Goal: Browse casually

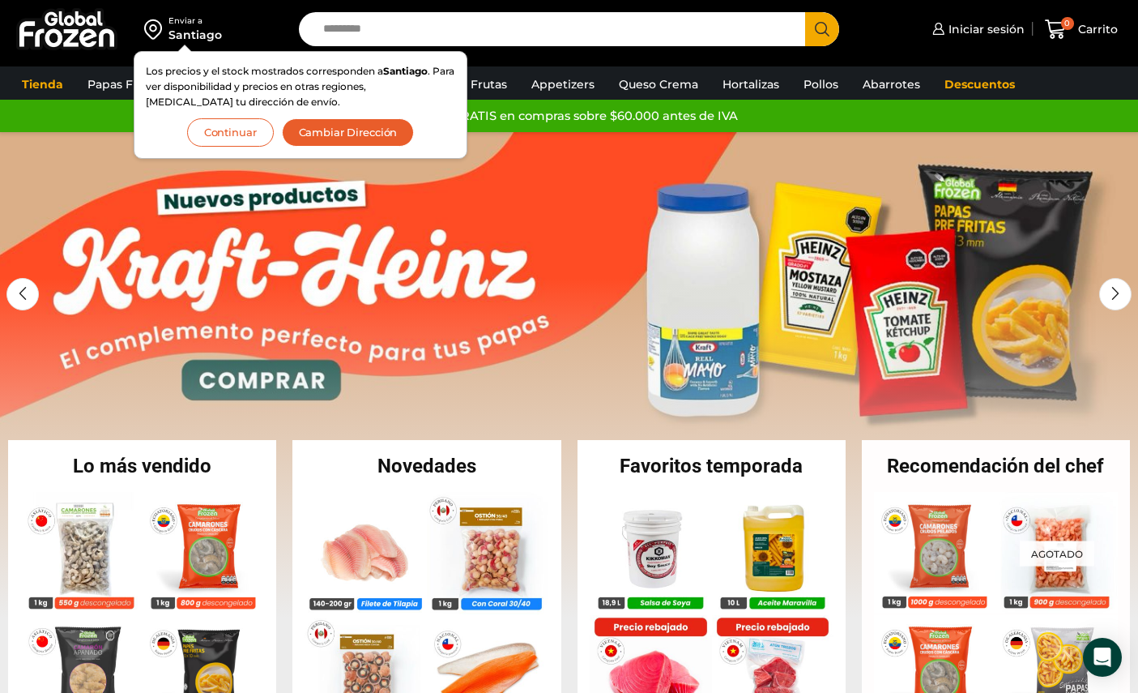
click at [243, 135] on button "Continuar" at bounding box center [230, 132] width 87 height 28
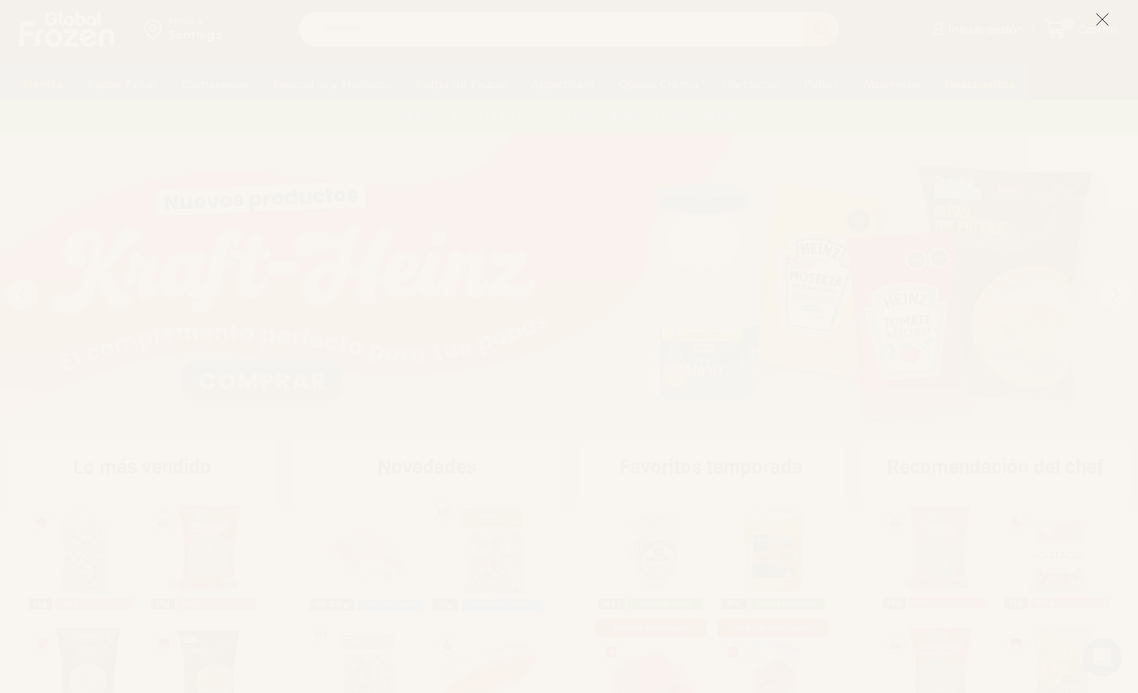
click at [1105, 19] on icon at bounding box center [1102, 19] width 15 height 15
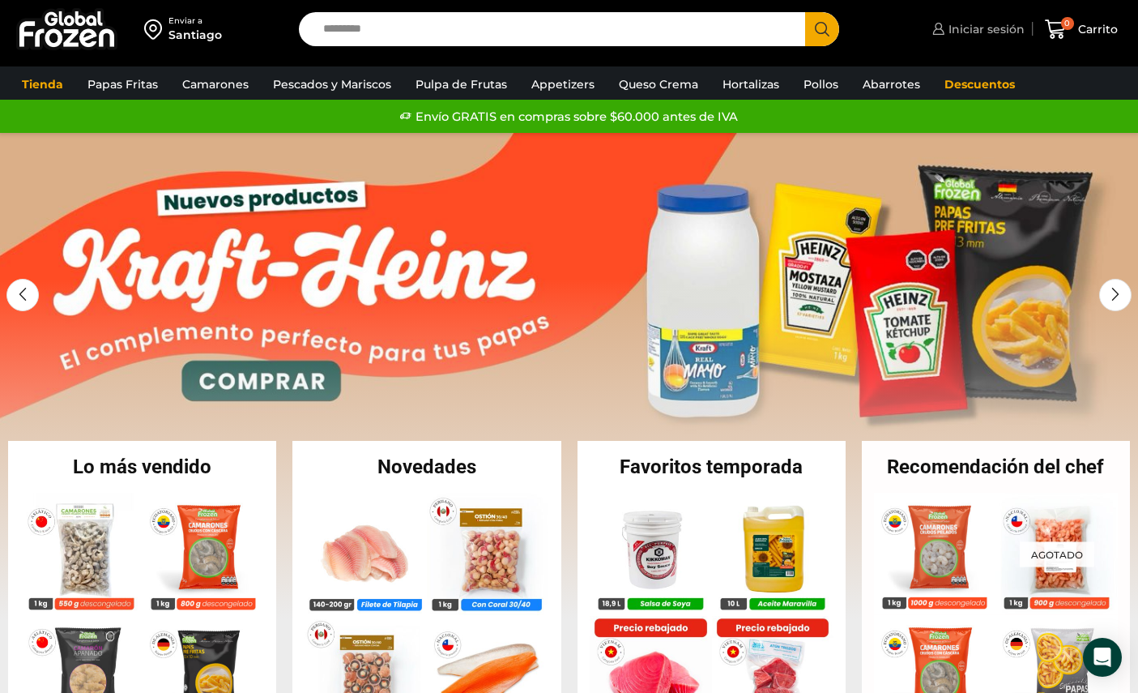
click at [987, 36] on span "Iniciar sesión" at bounding box center [985, 29] width 80 height 16
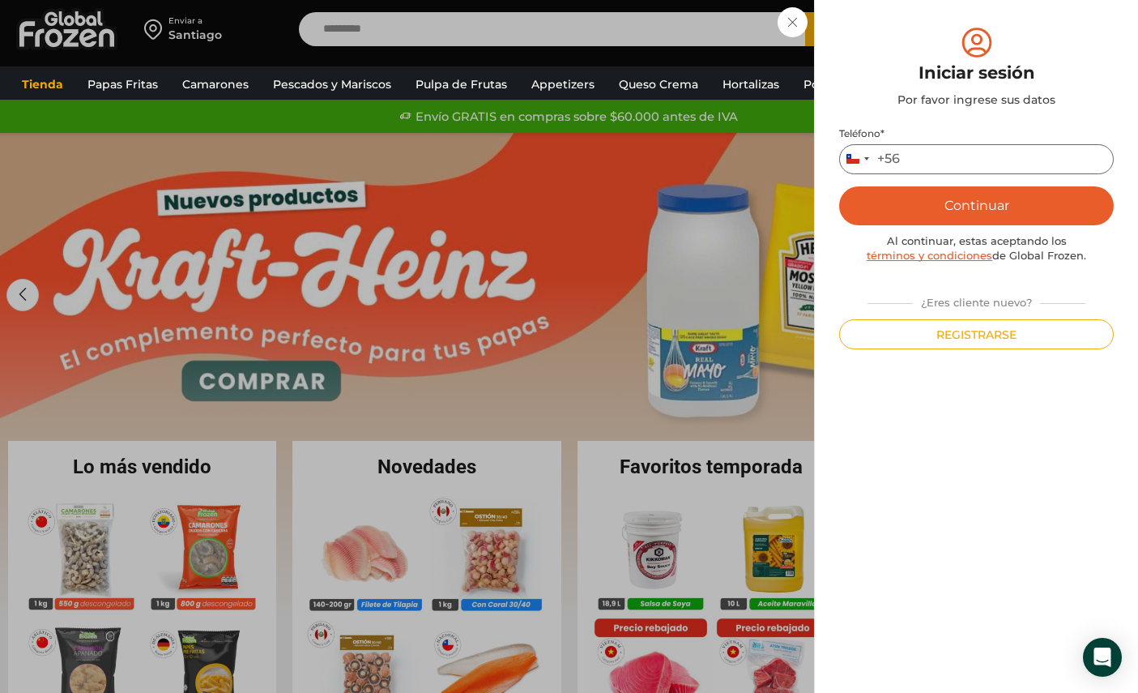
click at [954, 158] on input "Teléfono *" at bounding box center [976, 159] width 275 height 30
type input "*****"
click at [929, 45] on div "Iniciar sesión Mi cuenta Login Register Iniciar sesión Por favor ingrese sus da…" at bounding box center [977, 29] width 96 height 32
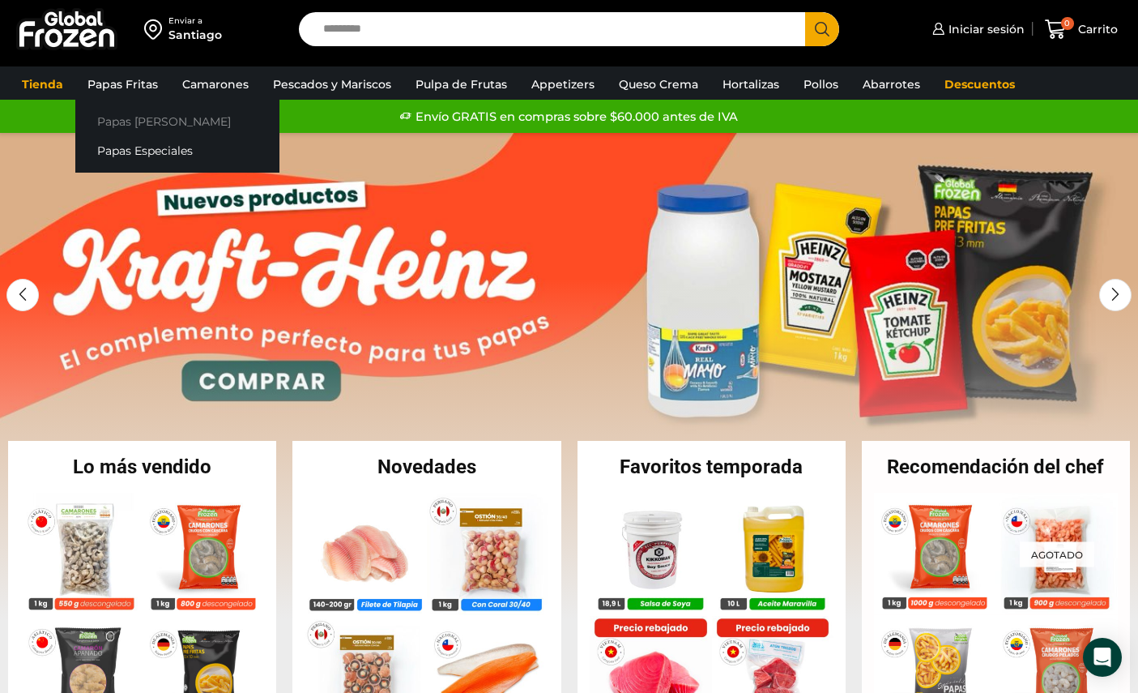
click at [147, 124] on link "Papas [PERSON_NAME]" at bounding box center [177, 121] width 204 height 30
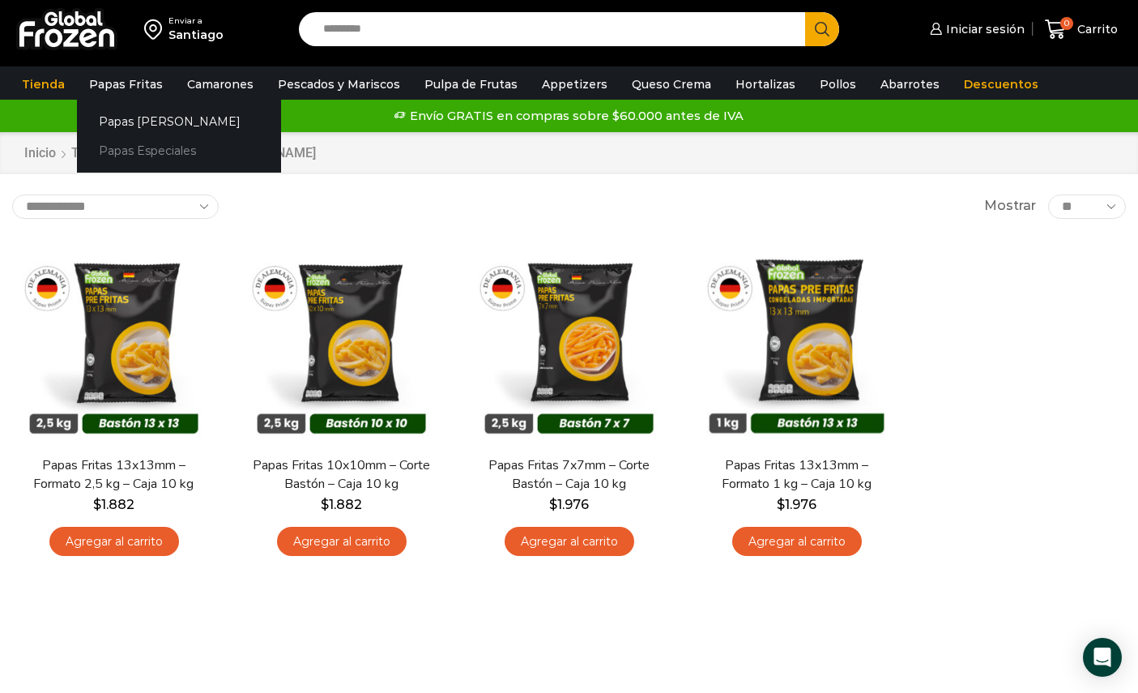
click at [123, 152] on link "Papas Especiales" at bounding box center [179, 151] width 204 height 30
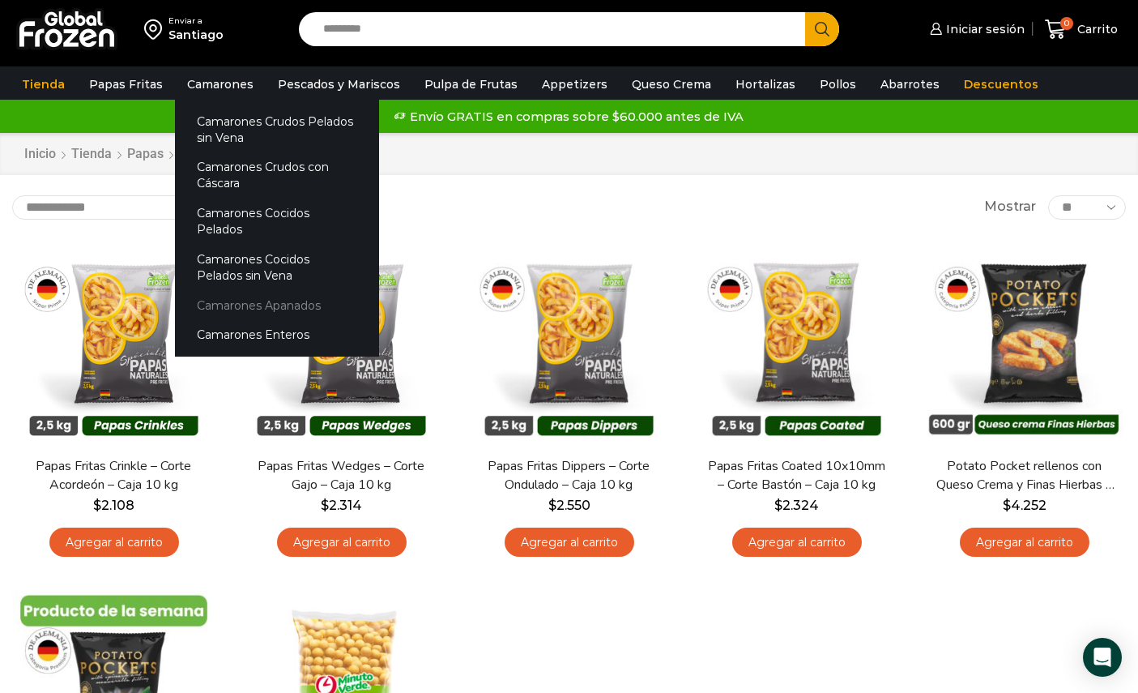
click at [269, 291] on link "Camarones Apanados" at bounding box center [277, 305] width 204 height 30
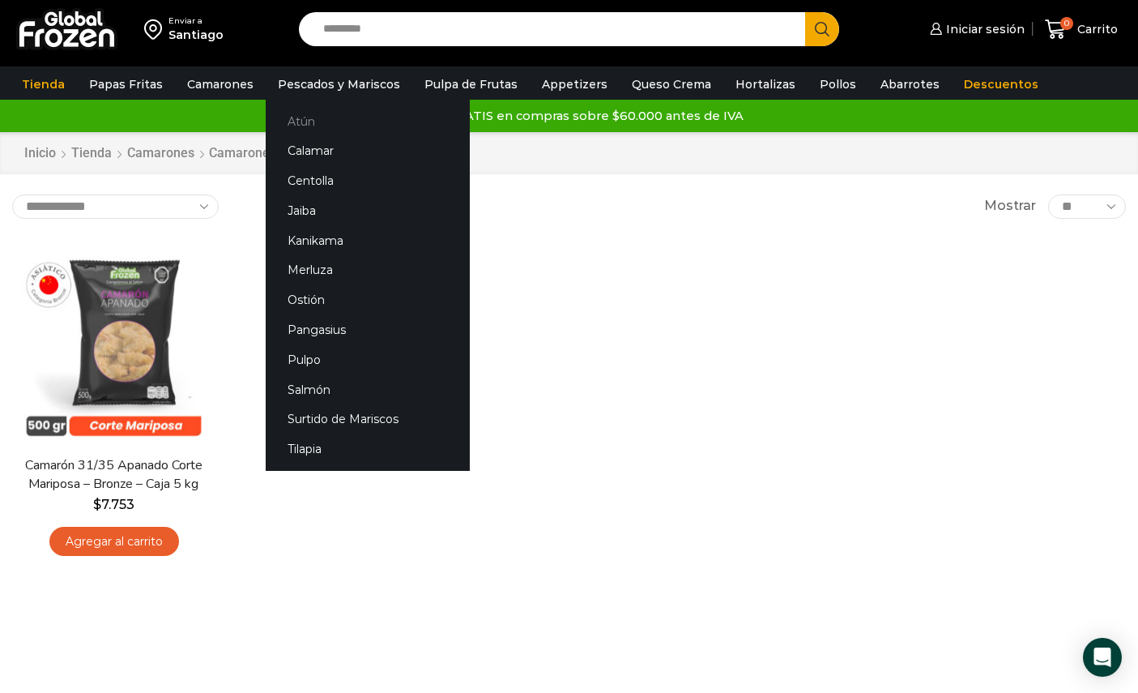
click at [310, 117] on link "Atún" at bounding box center [368, 121] width 204 height 30
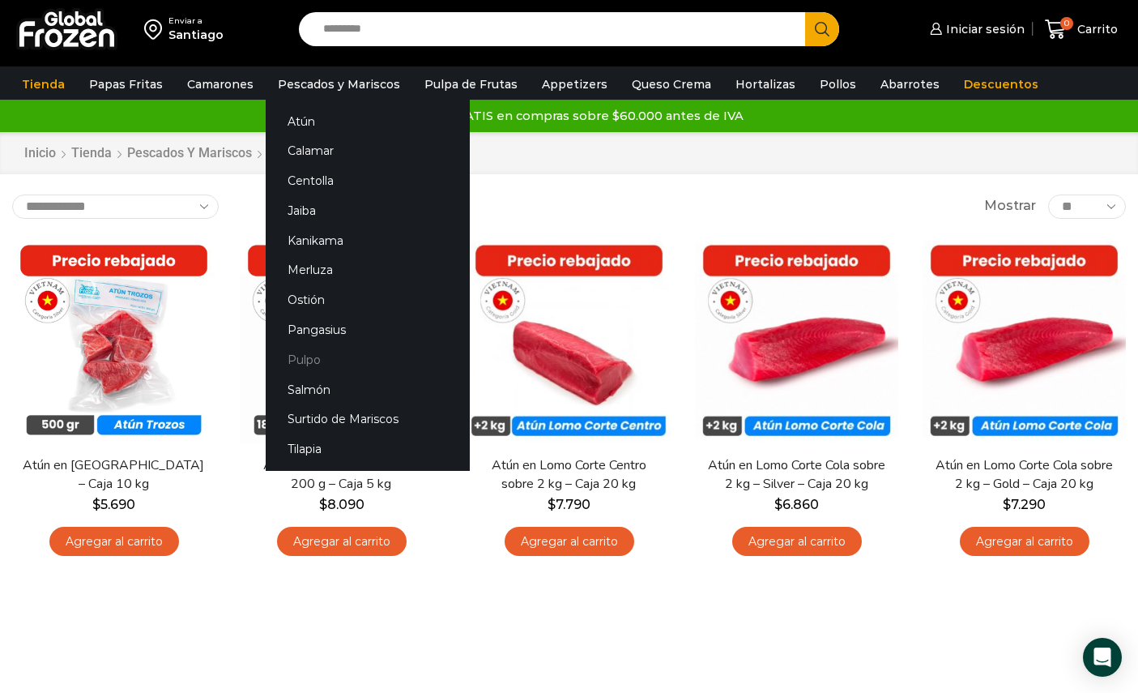
click at [312, 365] on link "Pulpo" at bounding box center [368, 359] width 204 height 30
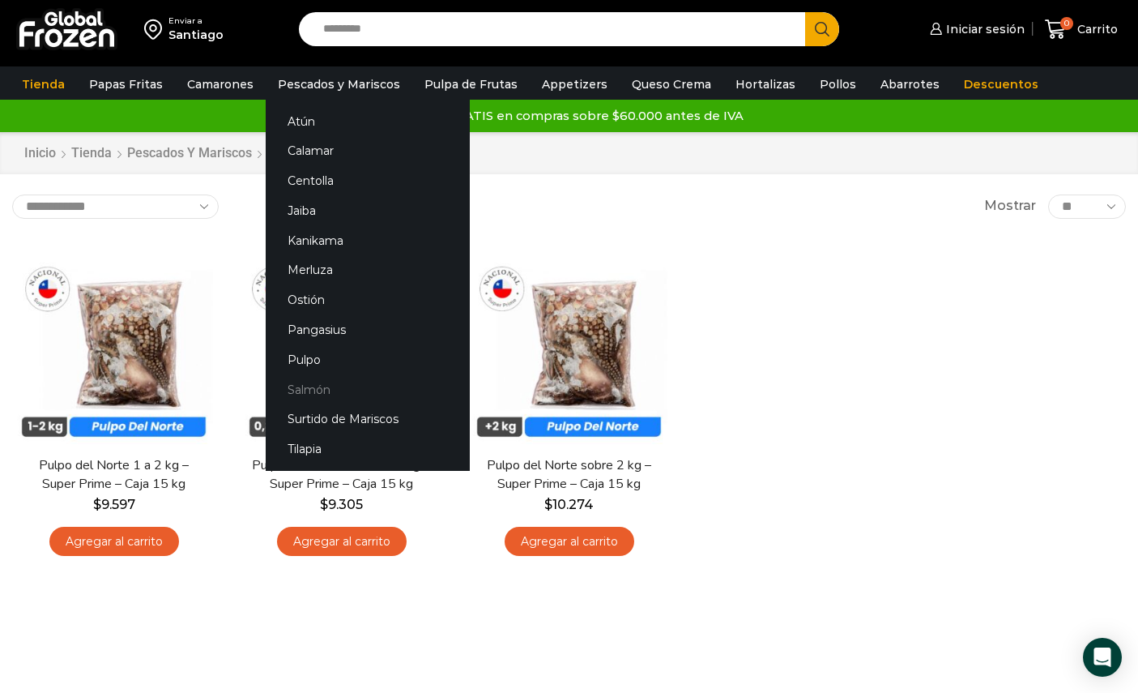
click at [314, 398] on link "Salmón" at bounding box center [368, 389] width 204 height 30
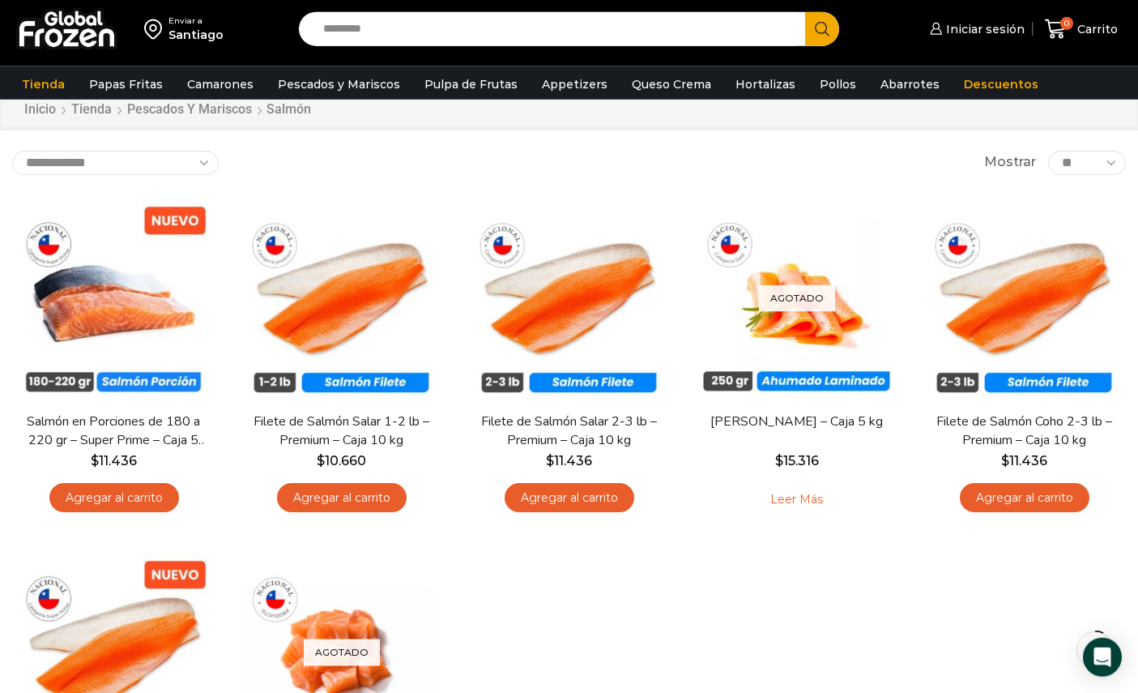
scroll to position [51, 0]
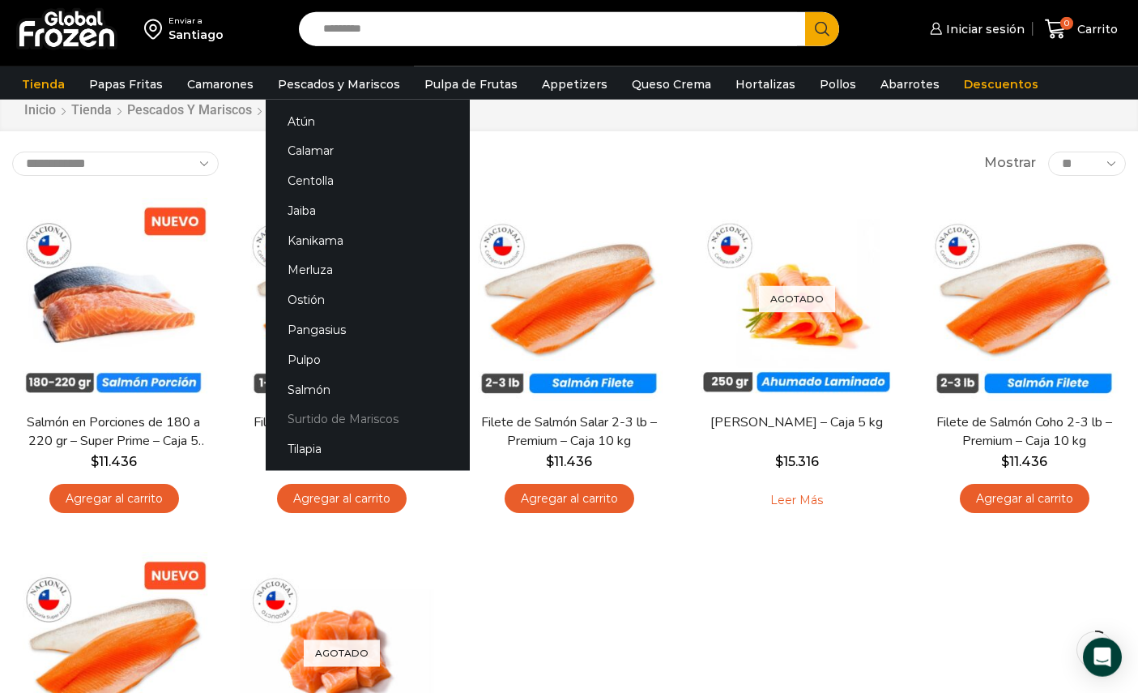
click at [305, 416] on link "Surtido de Mariscos" at bounding box center [368, 419] width 204 height 30
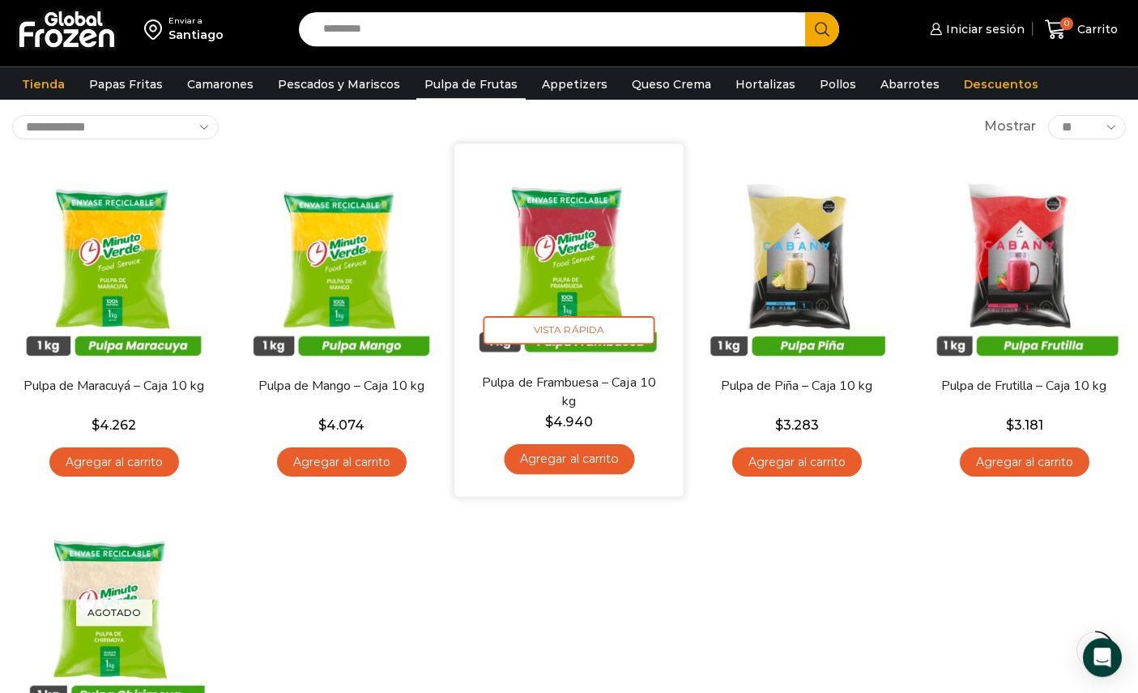
scroll to position [61, 0]
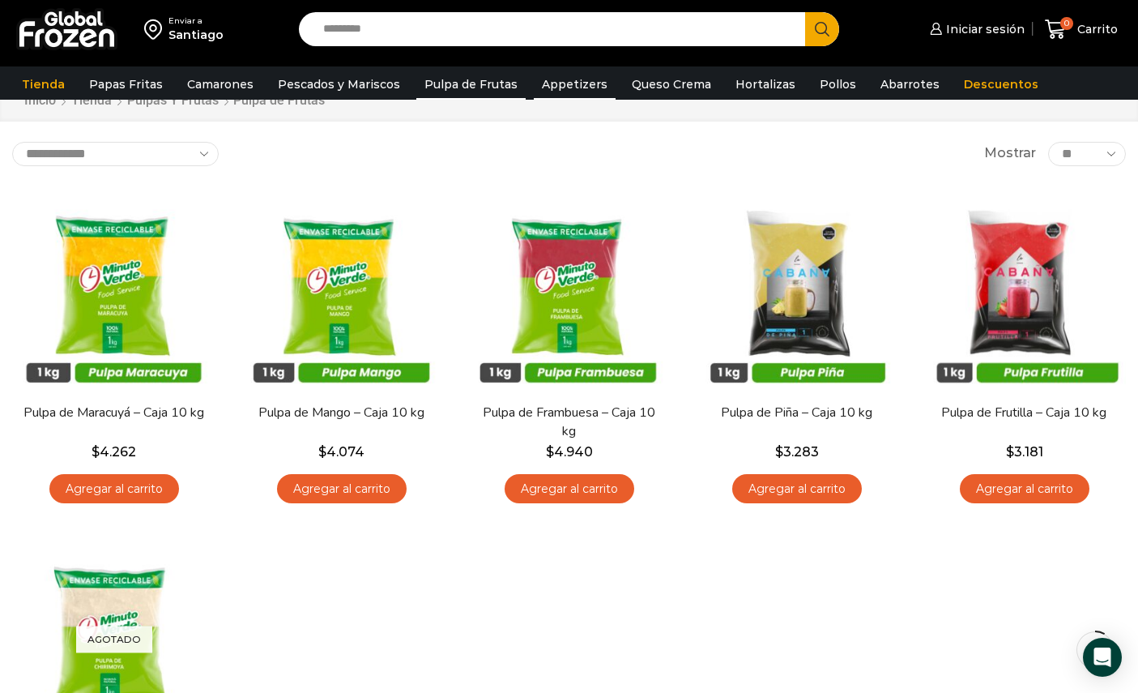
click at [591, 92] on link "Appetizers" at bounding box center [575, 84] width 82 height 31
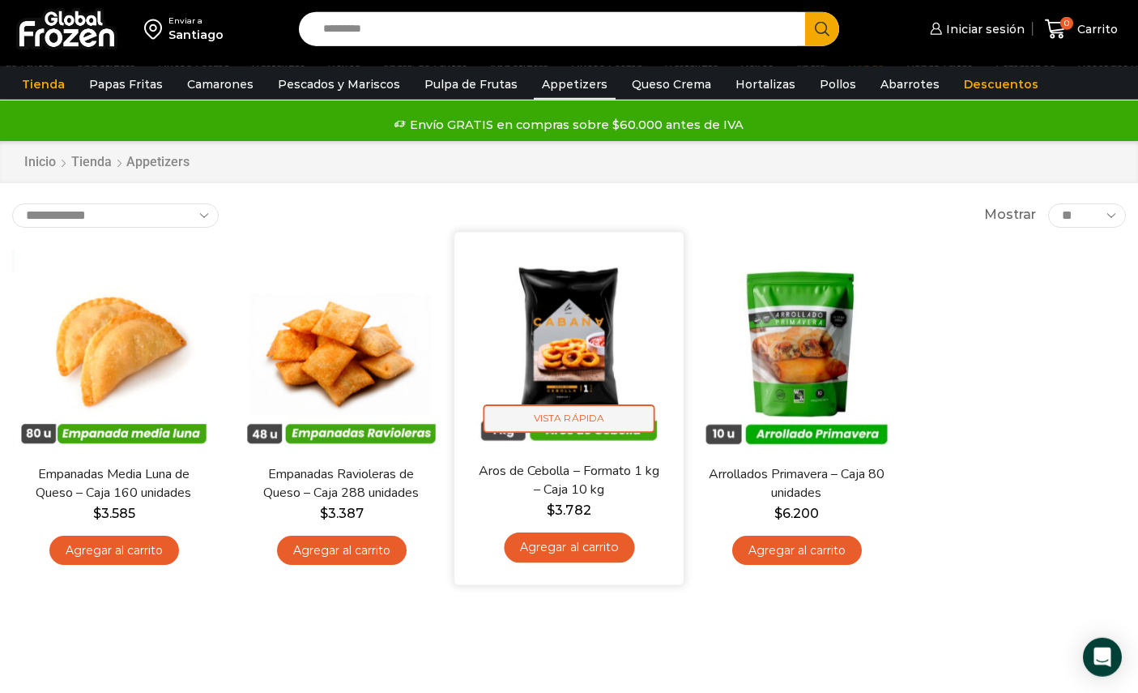
click at [578, 412] on span "Vista Rápida" at bounding box center [570, 418] width 172 height 28
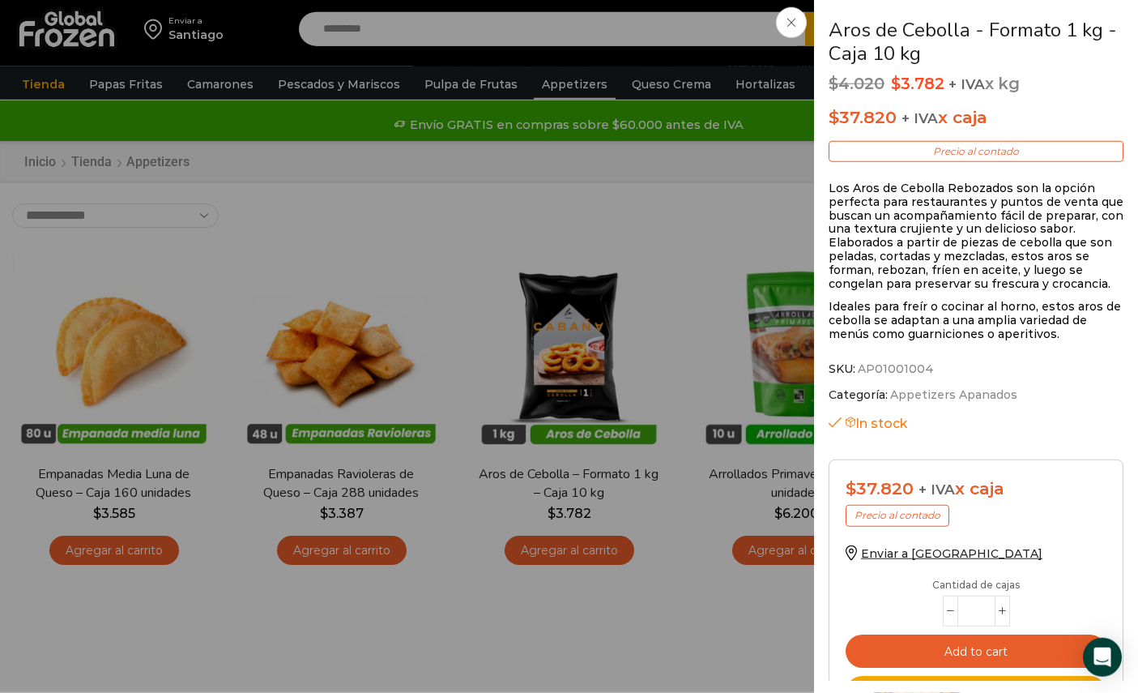
scroll to position [254, 0]
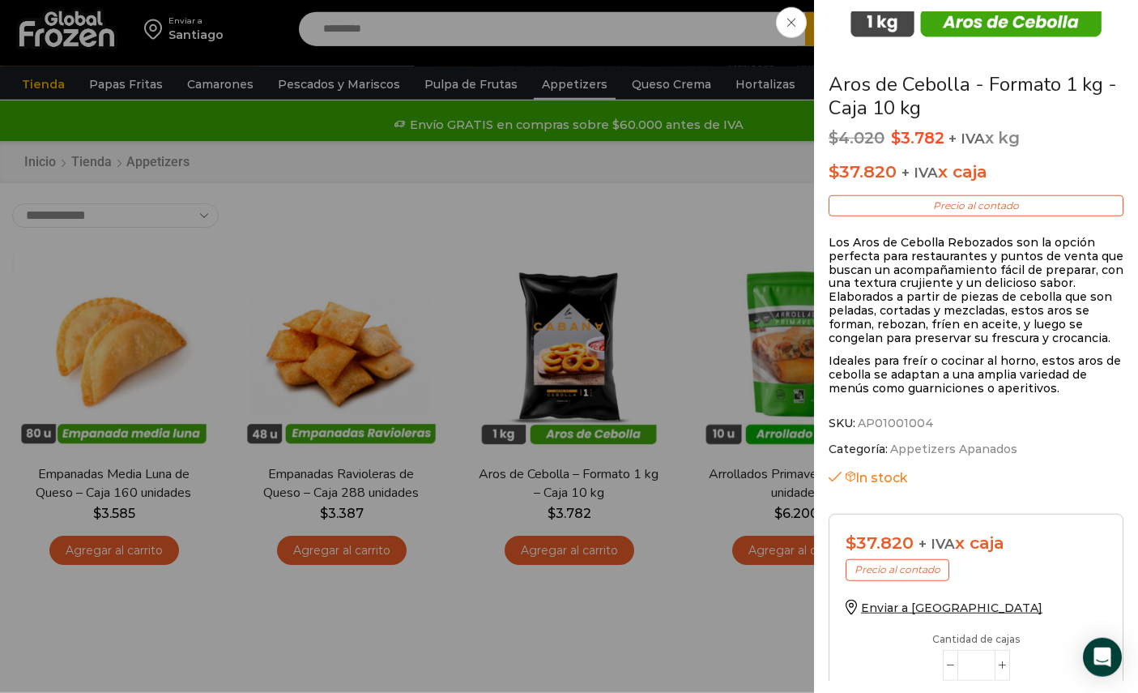
click at [638, 0] on div "Aros de Cebolla - Formato 1 kg - Caja 10 kg $ 4.020 Original price was: $4.020.…" at bounding box center [569, 0] width 1138 height 0
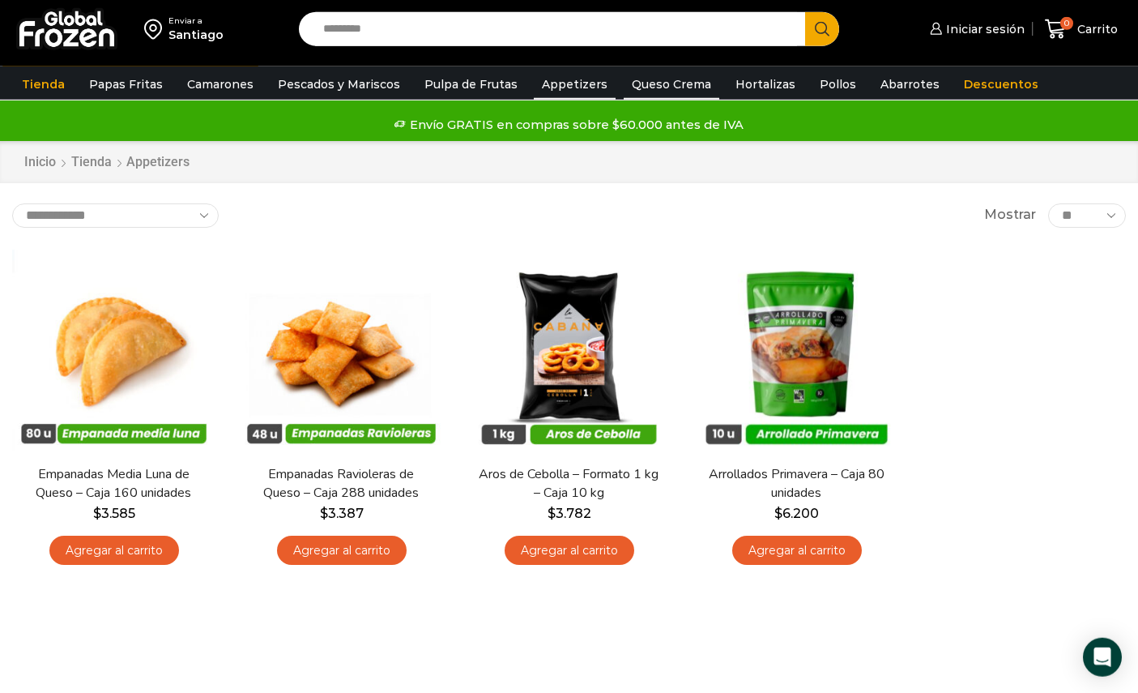
click at [673, 85] on link "Queso Crema" at bounding box center [672, 84] width 96 height 31
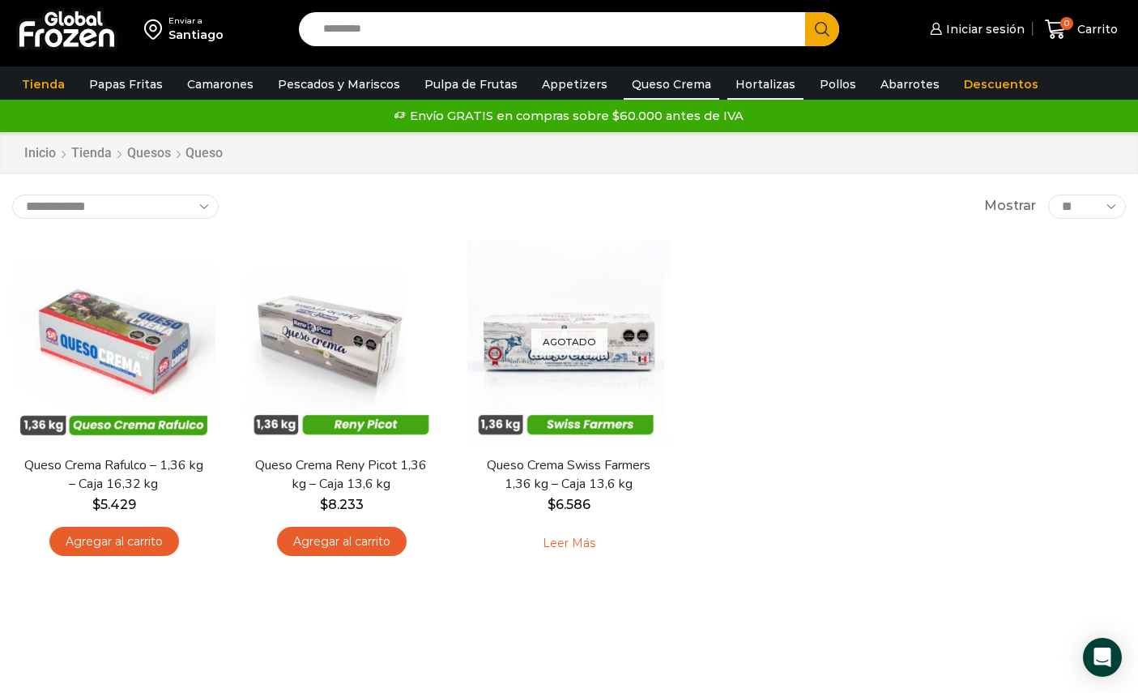
click at [765, 83] on link "Hortalizas" at bounding box center [766, 84] width 76 height 31
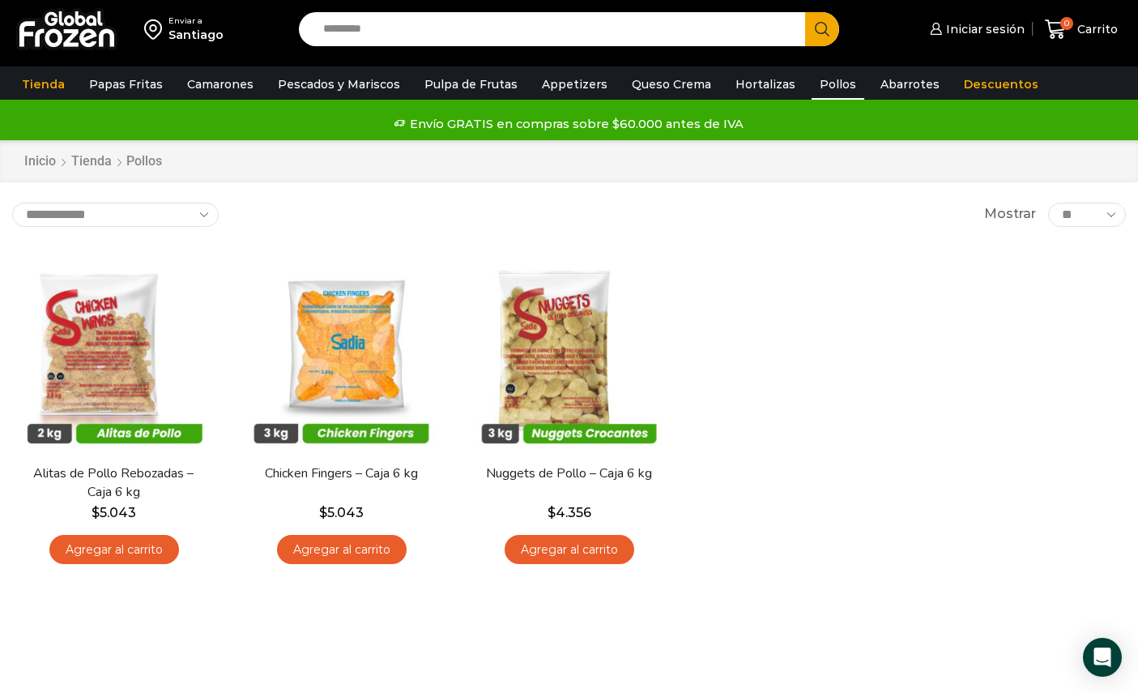
scroll to position [23, 0]
